Goal: Task Accomplishment & Management: Complete application form

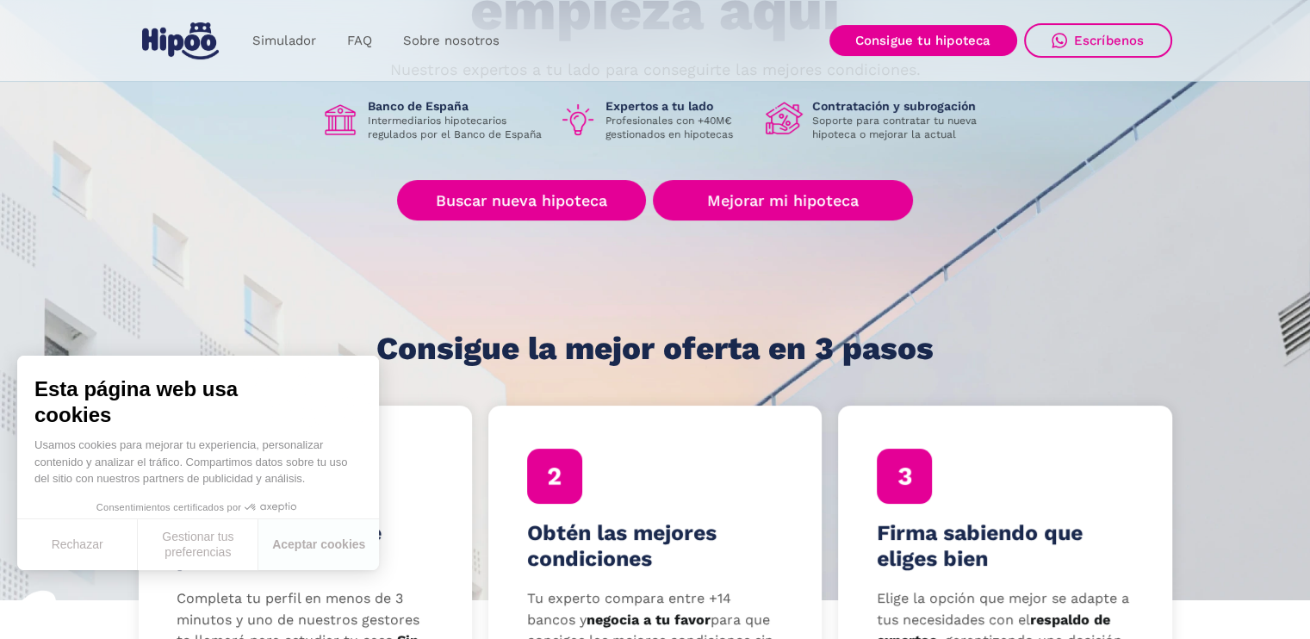
scroll to position [258, 0]
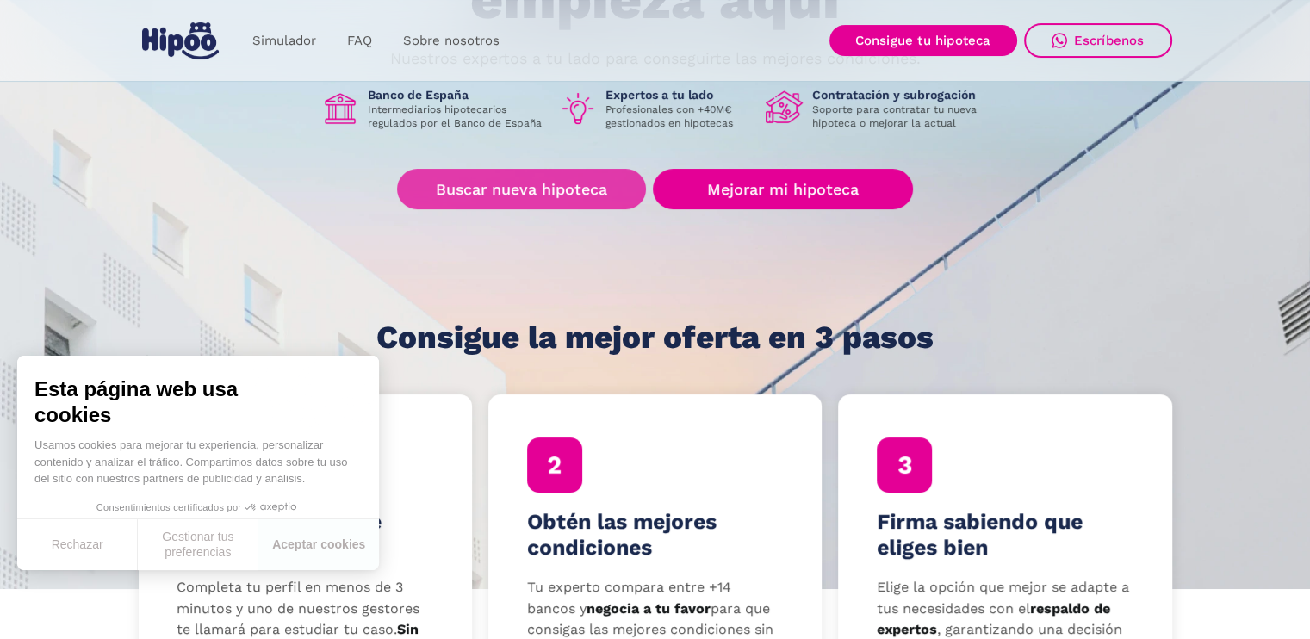
click at [537, 187] on link "Buscar nueva hipoteca" at bounding box center [521, 189] width 249 height 40
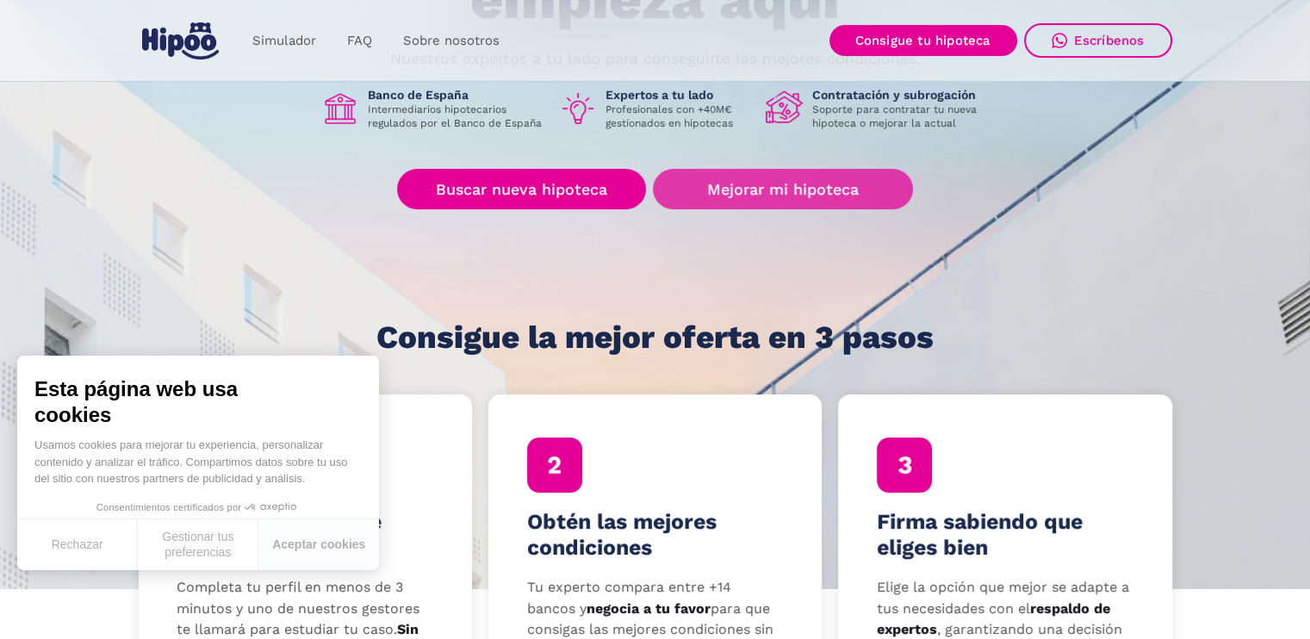
click at [769, 183] on link "Mejorar mi hipoteca" at bounding box center [782, 189] width 259 height 40
